Goal: Complete application form

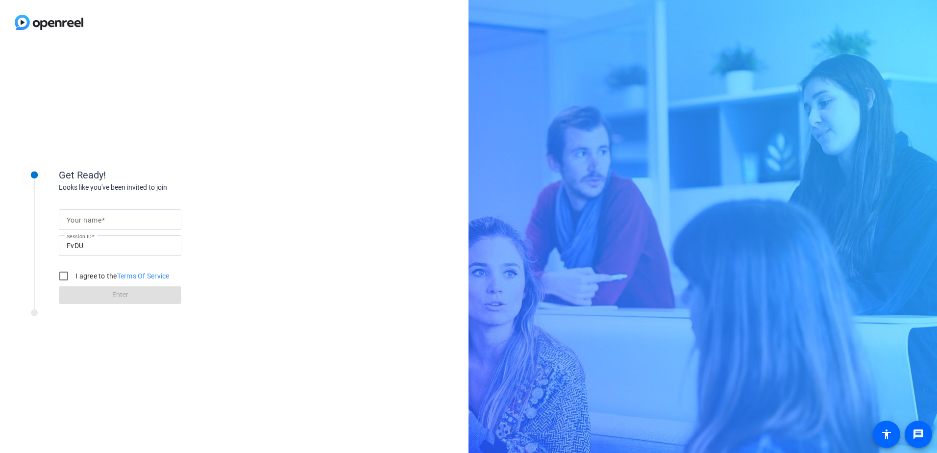
click at [137, 224] on input "Your name" at bounding box center [120, 220] width 107 height 12
type input "Mark Streiber"
click at [135, 249] on input "FvDU" at bounding box center [120, 246] width 107 height 12
click at [114, 246] on input "FvDU" at bounding box center [120, 246] width 107 height 12
click at [93, 245] on input "FvDU" at bounding box center [120, 246] width 107 height 12
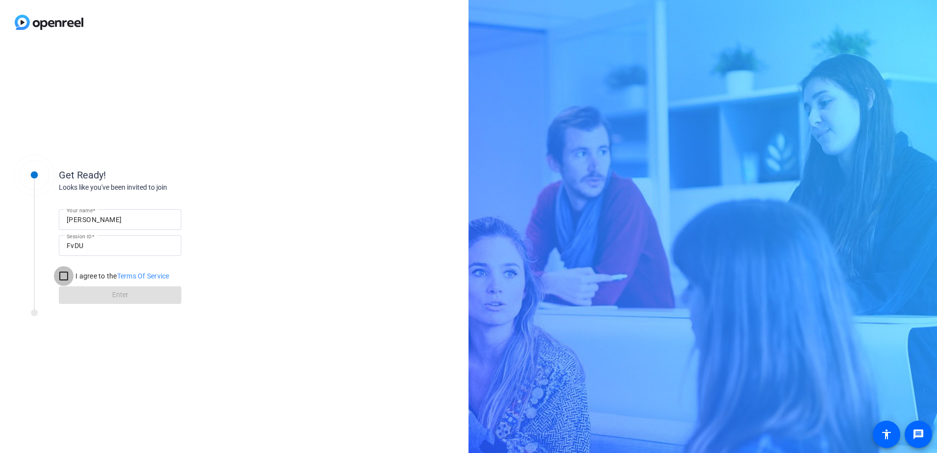
click at [66, 274] on input "I agree to the Terms Of Service" at bounding box center [64, 276] width 20 height 20
checkbox input "true"
drag, startPoint x: 111, startPoint y: 294, endPoint x: 119, endPoint y: 293, distance: 7.4
click at [111, 292] on span at bounding box center [120, 295] width 123 height 24
